Goal: Task Accomplishment & Management: Manage account settings

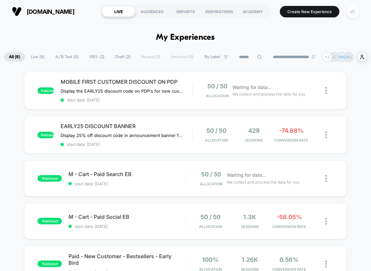
click at [354, 11] on div "JC" at bounding box center [352, 11] width 13 height 13
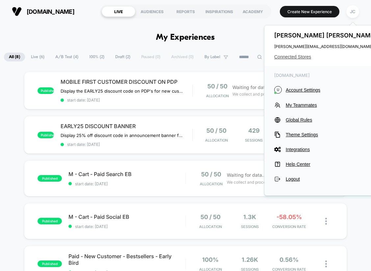
click at [306, 58] on span "Connected Stores" at bounding box center [326, 56] width 104 height 5
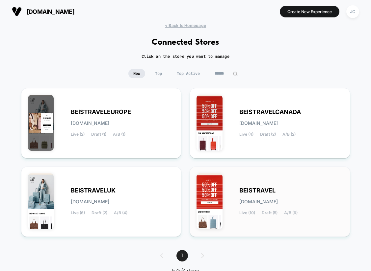
click at [230, 184] on div "BEISTRAVEL [DOMAIN_NAME] Live (10) Draft (5) A/B (6)" at bounding box center [269, 202] width 147 height 57
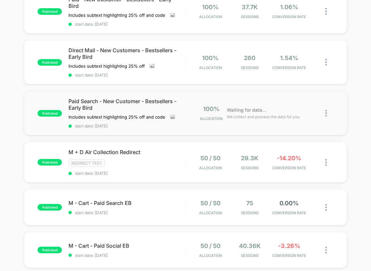
scroll to position [137, 0]
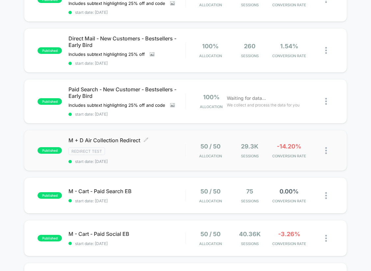
click at [166, 160] on div "M + D Air Collection Redirect Click to edit experience details Click to edit ex…" at bounding box center [126, 150] width 116 height 27
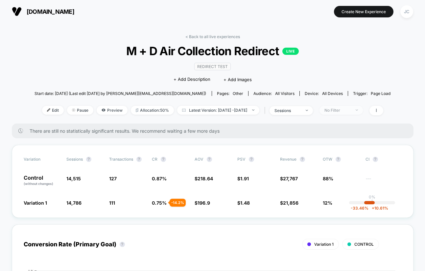
click at [361, 111] on span "No Filter" at bounding box center [341, 110] width 43 height 9
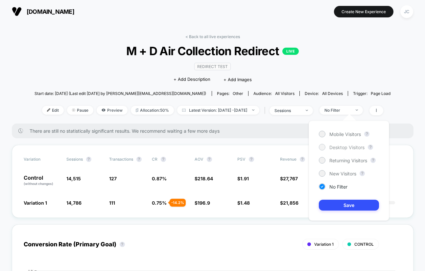
click at [339, 149] on span "Desktop Visitors" at bounding box center [347, 148] width 35 height 6
click at [337, 206] on button "Save" at bounding box center [349, 205] width 60 height 11
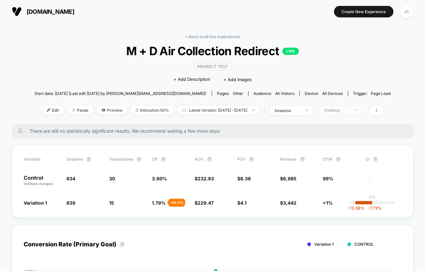
click at [351, 112] on div "Desktop" at bounding box center [338, 110] width 26 height 5
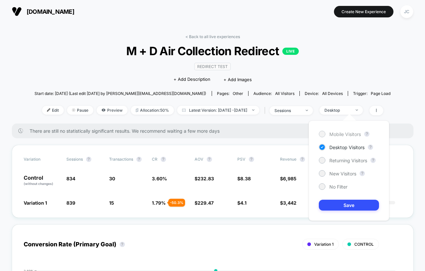
click at [343, 134] on span "Mobile Visitors" at bounding box center [346, 135] width 32 height 6
click at [340, 205] on button "Save" at bounding box center [349, 205] width 60 height 11
